Goal: Information Seeking & Learning: Learn about a topic

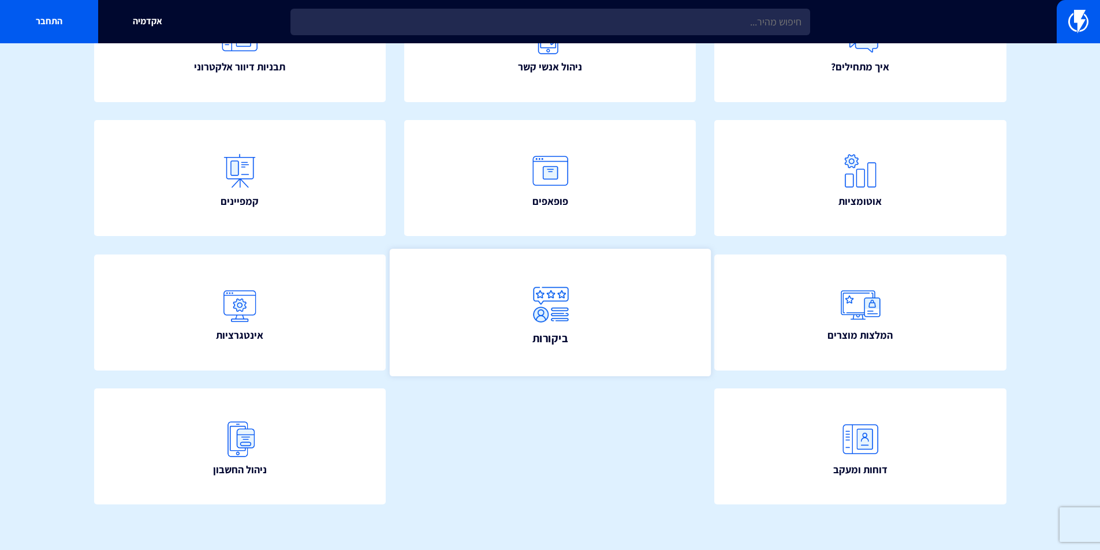
scroll to position [195, 0]
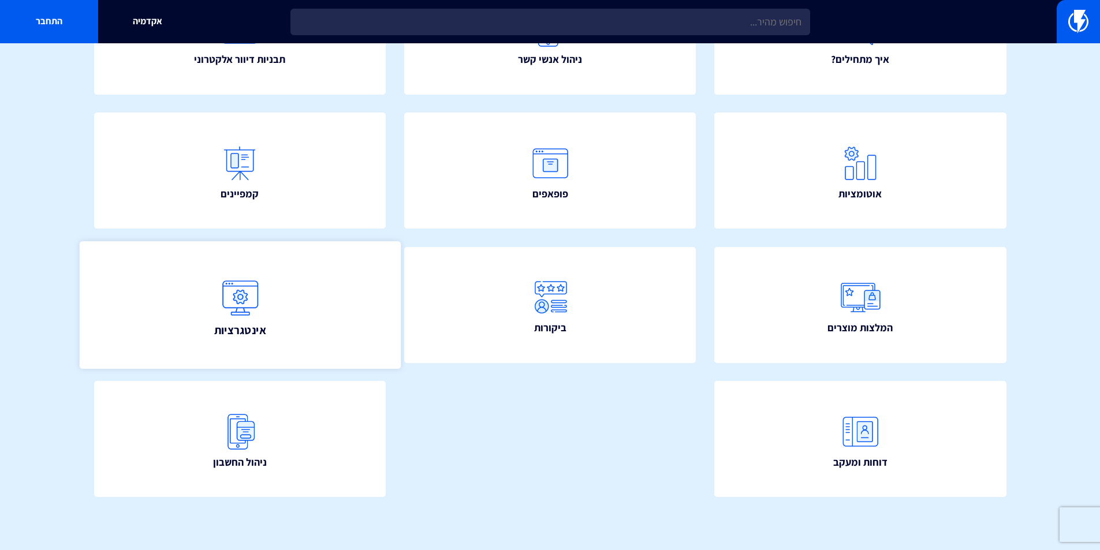
click at [350, 298] on link "אינטגרציות" at bounding box center [239, 305] width 321 height 128
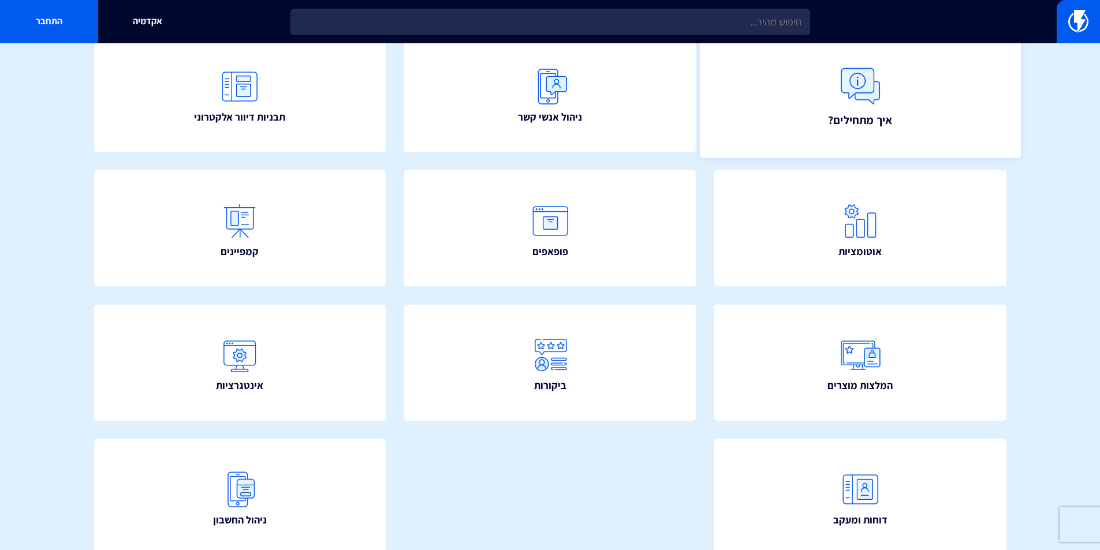
click at [827, 102] on link "איך מתחילים?" at bounding box center [860, 95] width 321 height 128
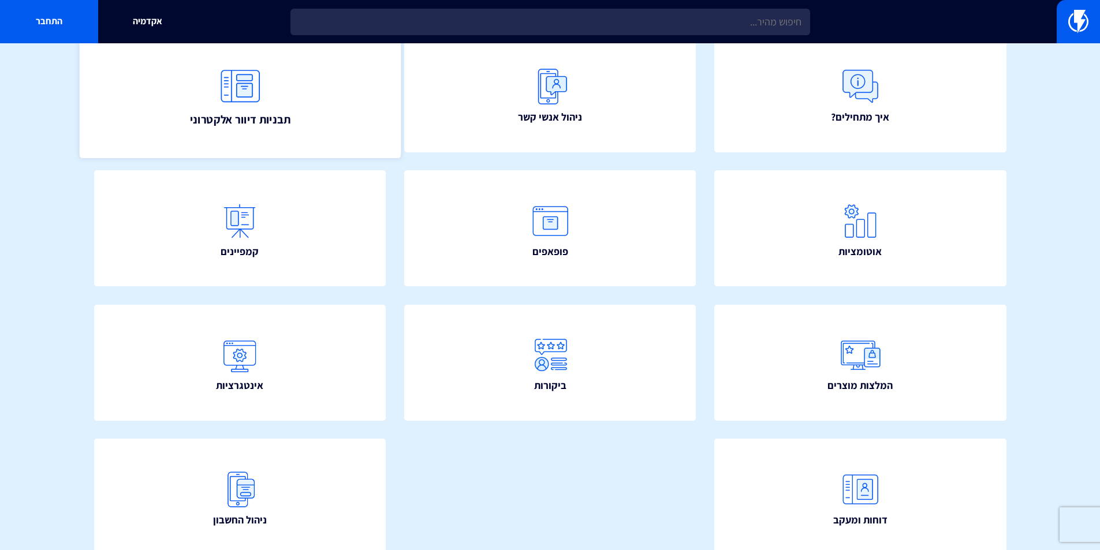
click at [297, 115] on link "תבניות דיוור אלקטרוני" at bounding box center [239, 95] width 321 height 128
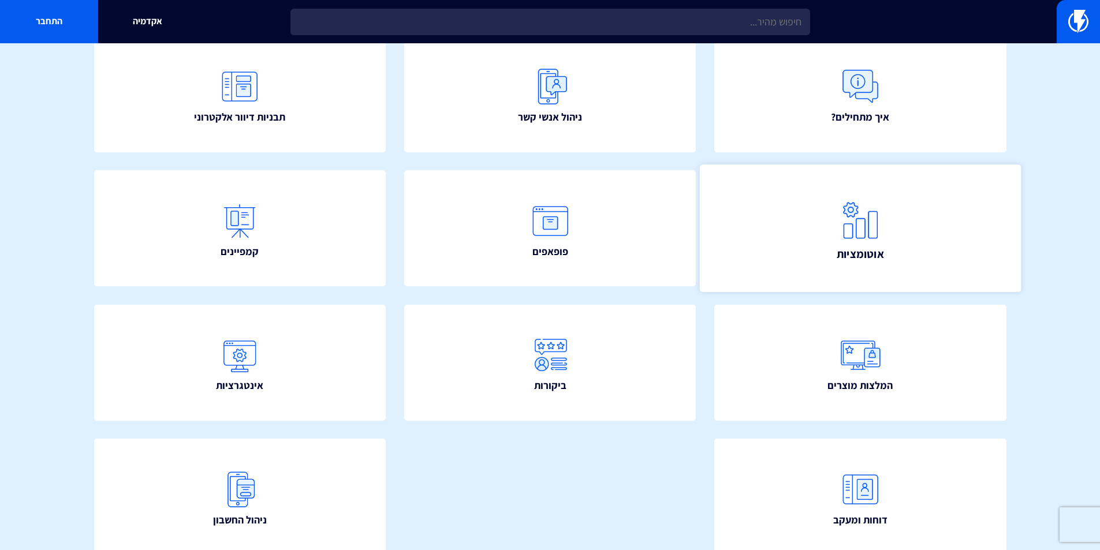
click at [827, 269] on link "אוטומציות" at bounding box center [860, 229] width 321 height 128
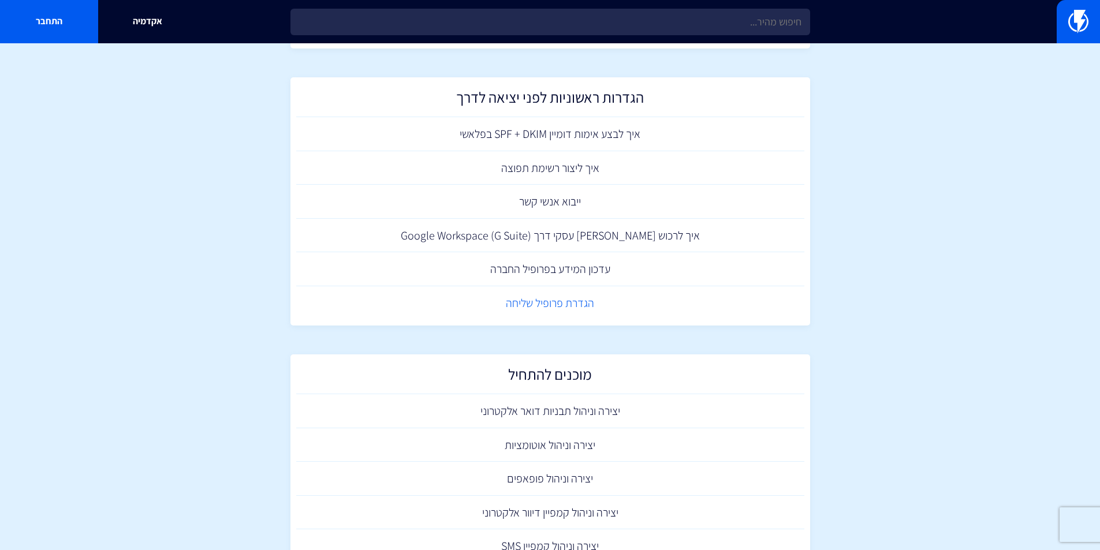
scroll to position [558, 0]
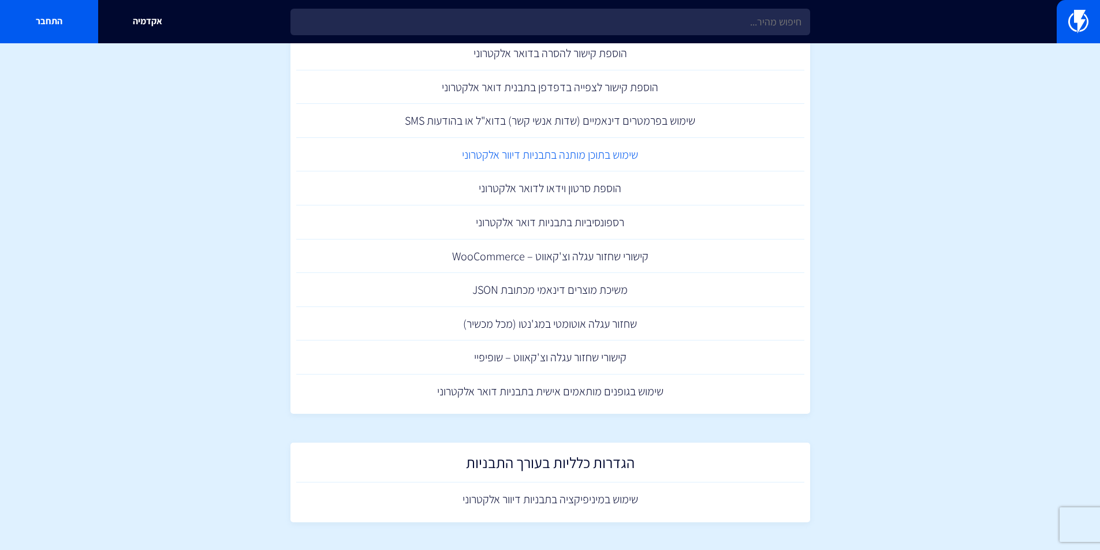
scroll to position [964, 0]
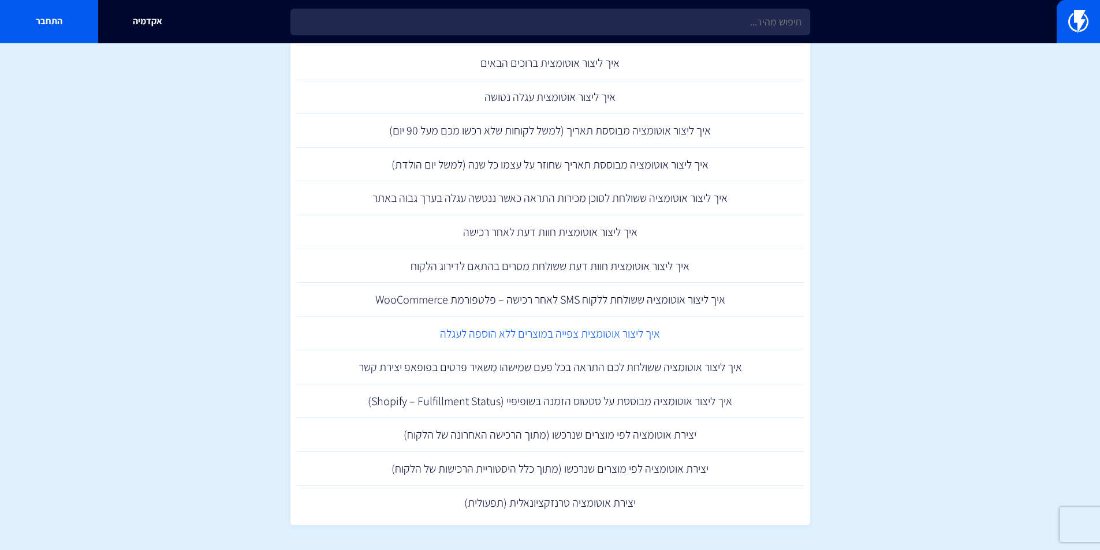
scroll to position [1382, 0]
